Goal: Task Accomplishment & Management: Use online tool/utility

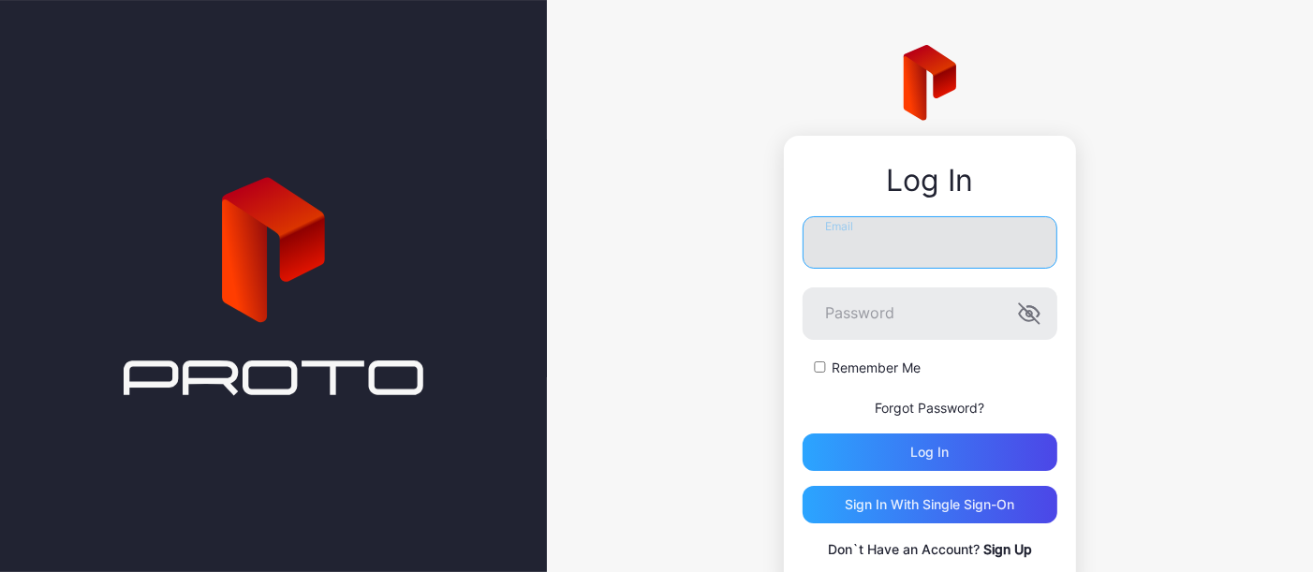
click at [872, 250] on input "Email" at bounding box center [930, 242] width 255 height 52
type input "*"
type input "**********"
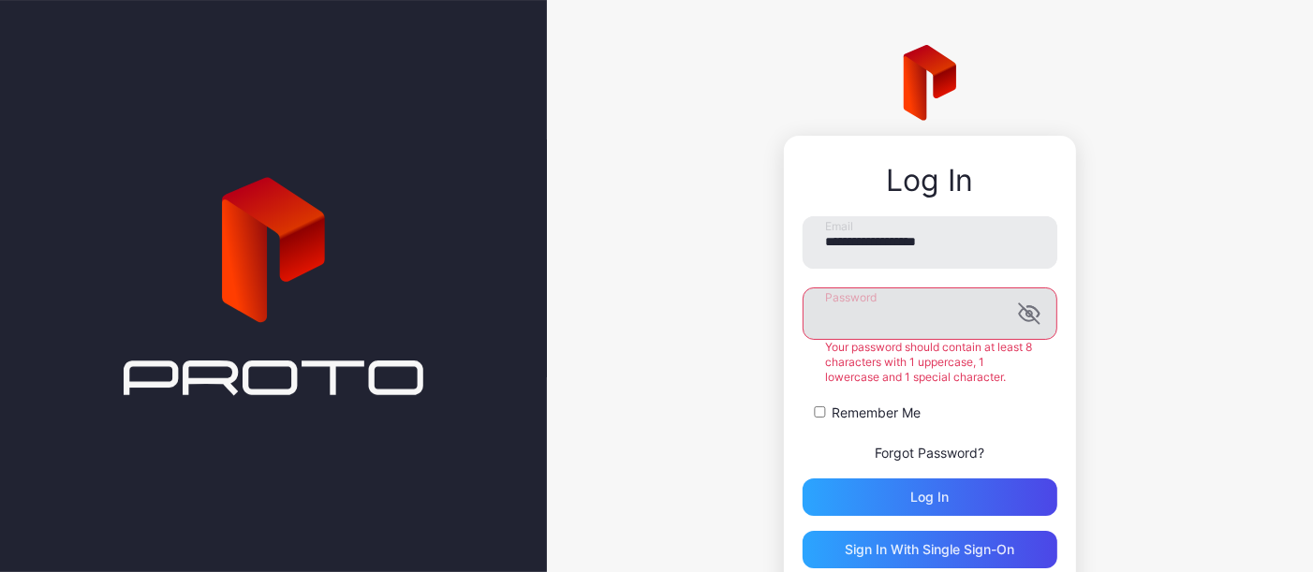
click at [1019, 319] on icon "button" at bounding box center [1026, 314] width 15 height 12
click at [803, 479] on button "Log in" at bounding box center [930, 497] width 255 height 37
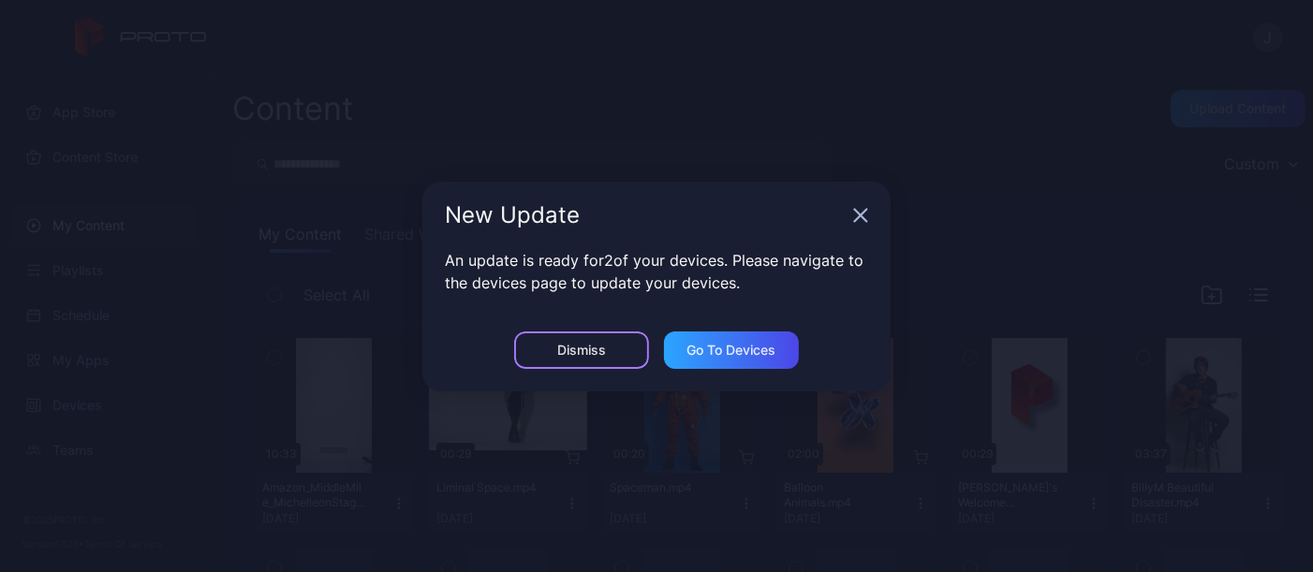
click at [626, 351] on div "Dismiss" at bounding box center [581, 350] width 135 height 37
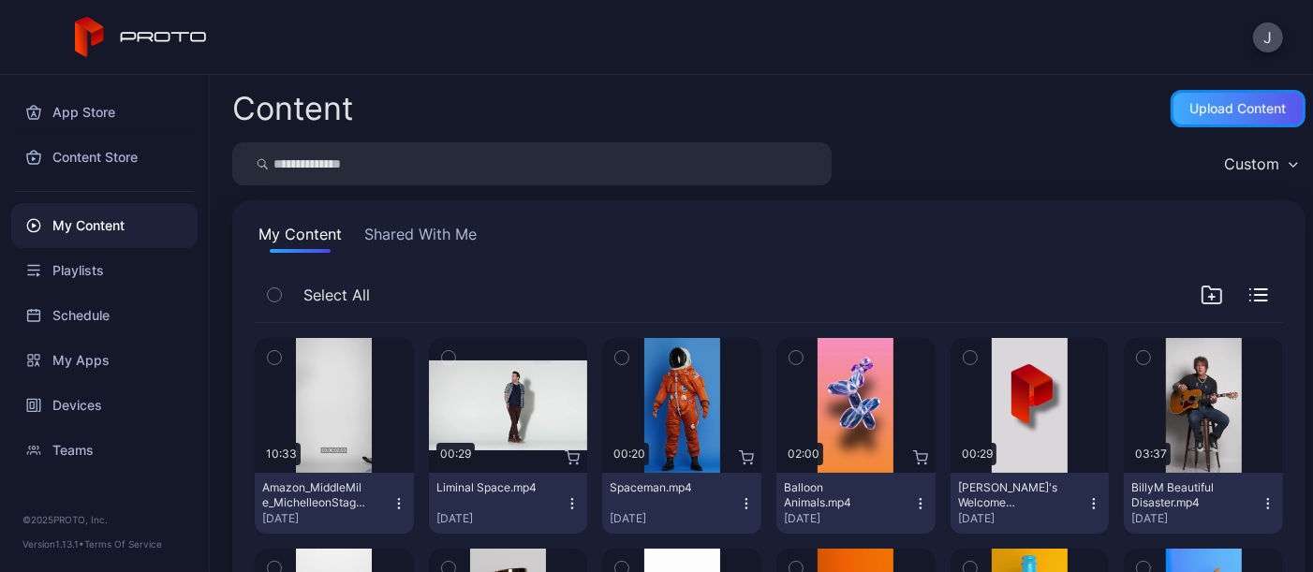
click at [1193, 113] on div "Upload Content" at bounding box center [1239, 108] width 96 height 15
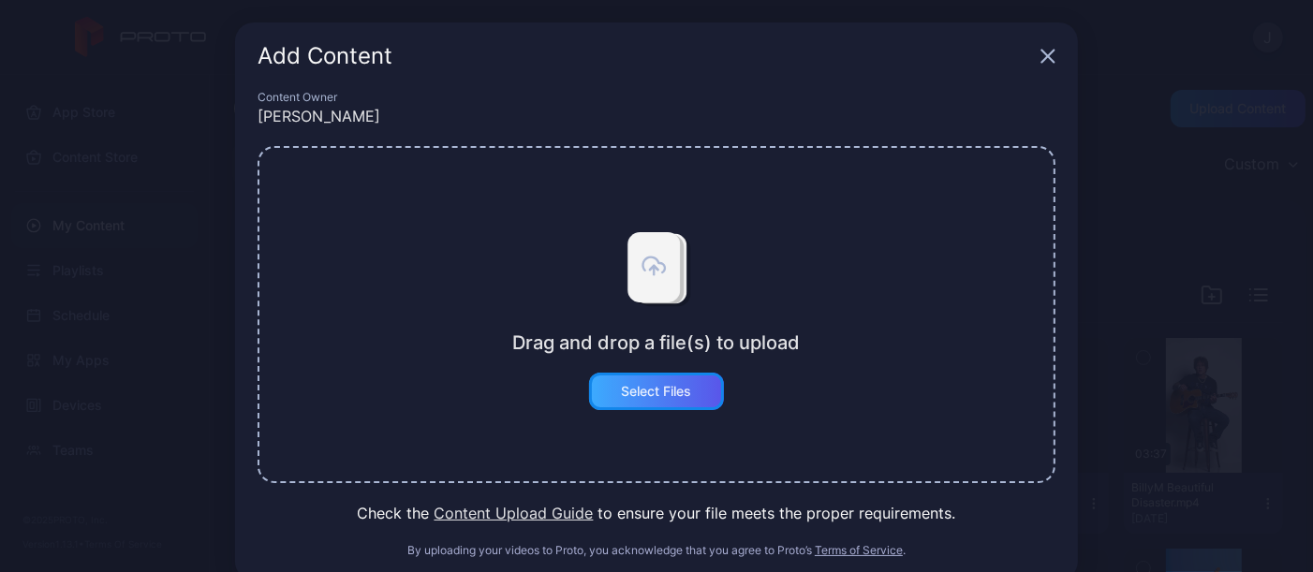
click at [636, 395] on div "Select Files" at bounding box center [657, 391] width 70 height 15
click at [657, 397] on button "Select Files" at bounding box center [656, 391] width 135 height 37
